Goal: Information Seeking & Learning: Learn about a topic

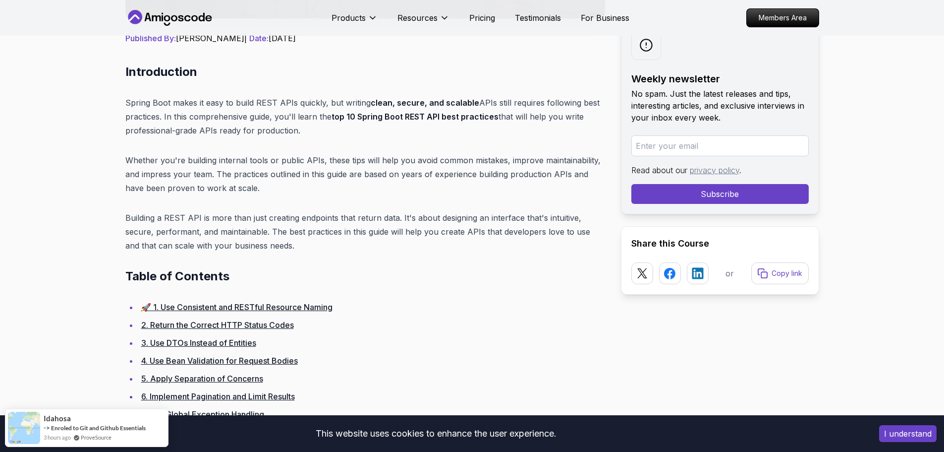
scroll to position [397, 0]
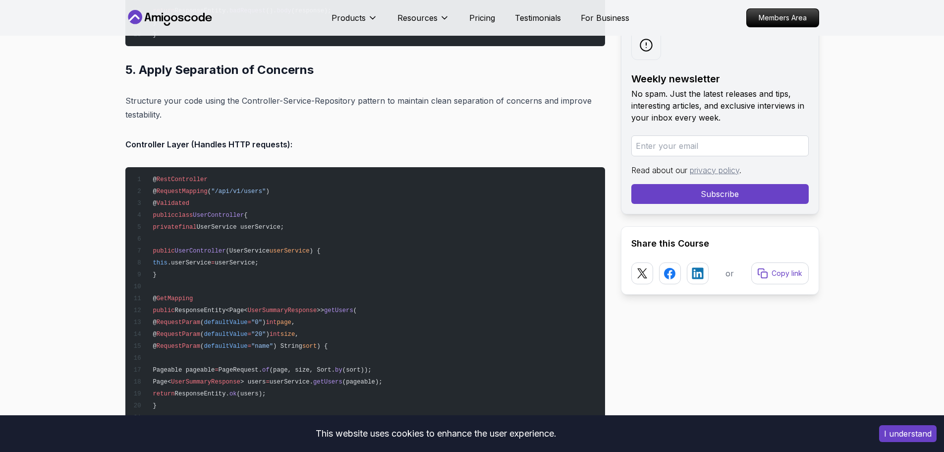
scroll to position [4561, 0]
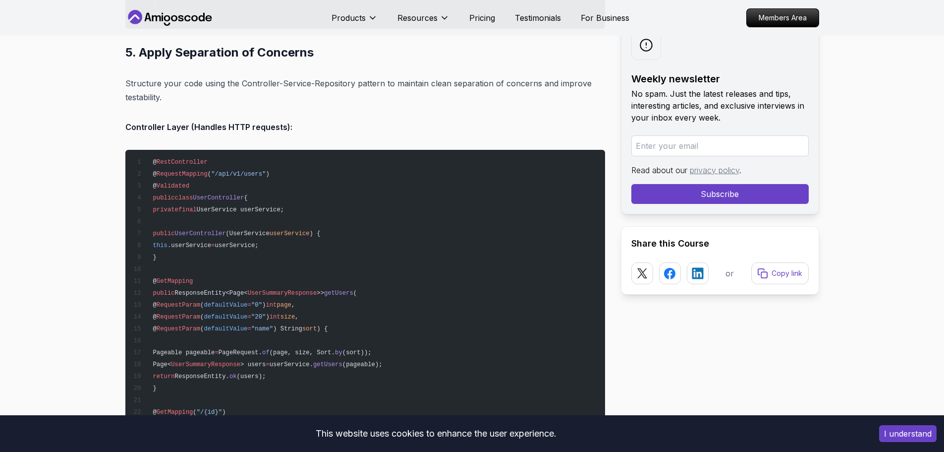
click at [510, 239] on pre "@ RestController @ RequestMapping ( "/api/v1/users" ) @ Validated public class …" at bounding box center [365, 435] width 480 height 571
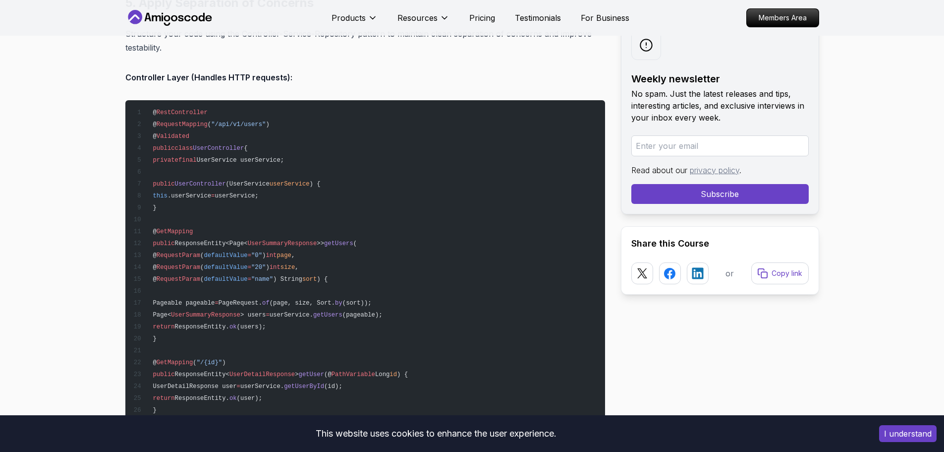
click at [297, 243] on span "UserSummaryResponse" at bounding box center [282, 243] width 69 height 7
click at [453, 231] on pre "@ RestController @ RequestMapping ( "/api/v1/users" ) @ Validated public class …" at bounding box center [365, 385] width 480 height 571
drag, startPoint x: 334, startPoint y: 374, endPoint x: 377, endPoint y: 375, distance: 43.6
click at [377, 375] on span "public ResponseEntity< UserDetailResponse > getUser (@ PathVariable Long id ) {" at bounding box center [270, 374] width 275 height 7
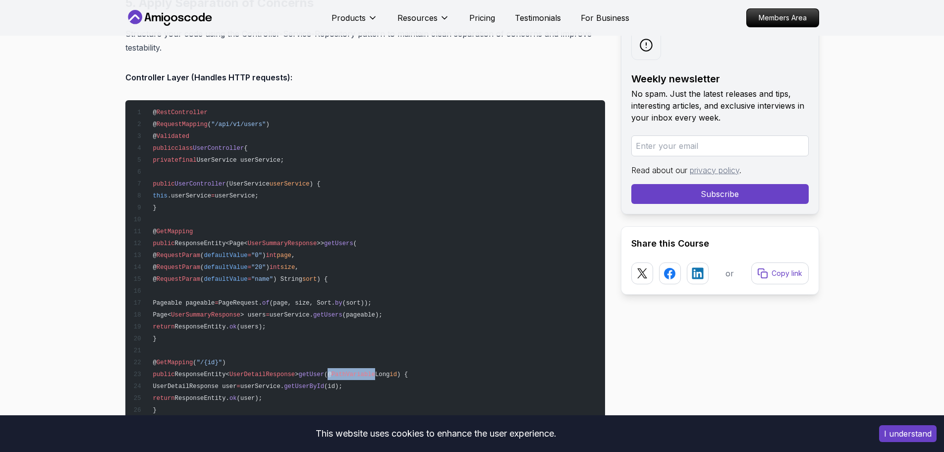
copy span "@ PathVariable"
click at [440, 247] on pre "@ RestController @ RequestMapping ( "/api/v1/users" ) @ Validated public class …" at bounding box center [365, 385] width 480 height 571
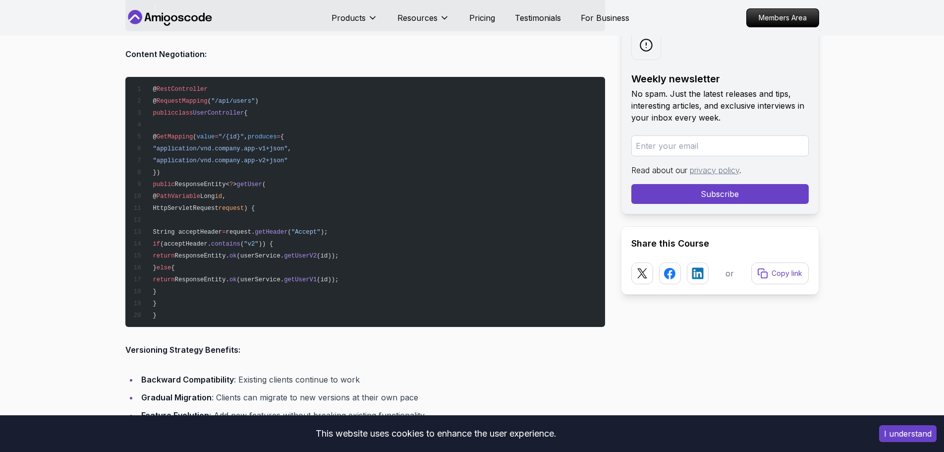
scroll to position [10015, 0]
